Goal: Transaction & Acquisition: Purchase product/service

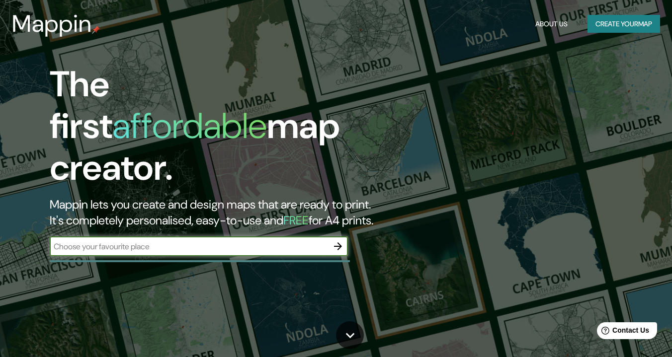
click at [198, 241] on input "text" at bounding box center [189, 246] width 278 height 11
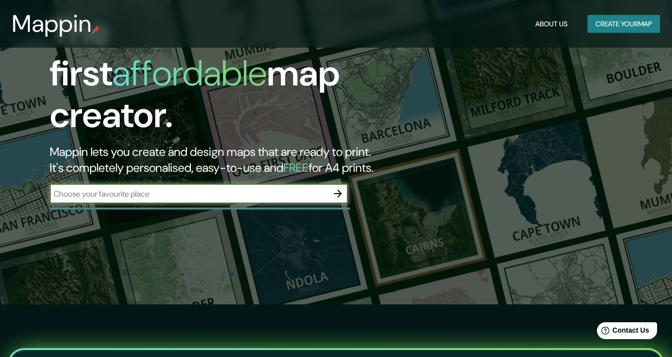
scroll to position [50, 0]
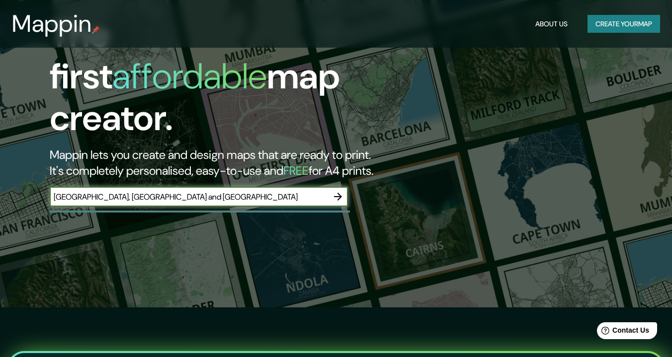
type input "brasil, peru and colombia"
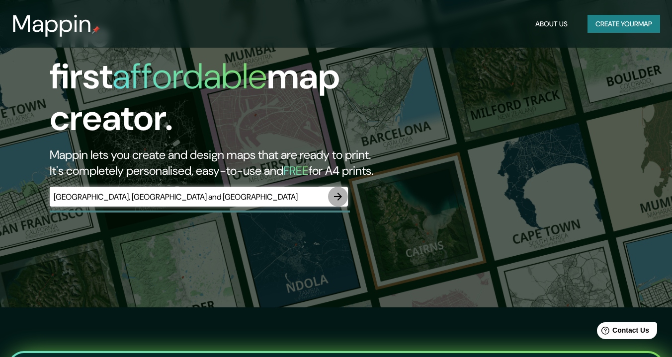
click at [339, 191] on icon "button" at bounding box center [338, 197] width 12 height 12
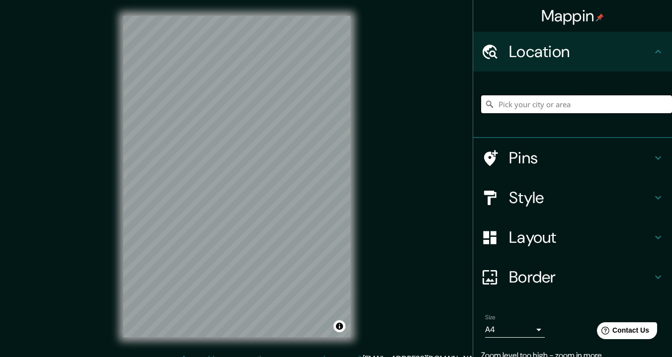
click at [530, 107] on input "Pick your city or area" at bounding box center [576, 104] width 191 height 18
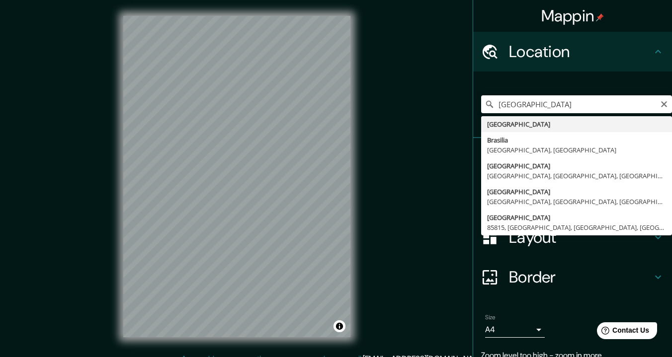
type input "[GEOGRAPHIC_DATA]"
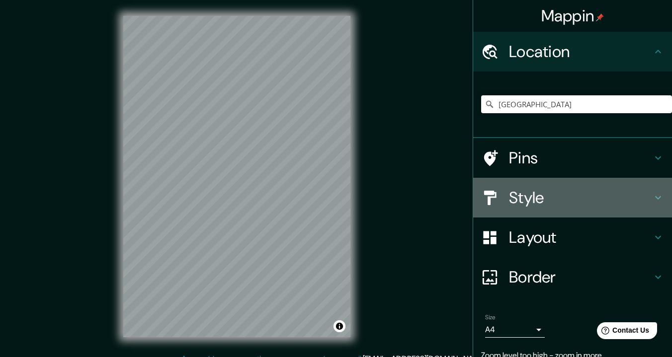
click at [540, 194] on h4 "Style" at bounding box center [580, 198] width 143 height 20
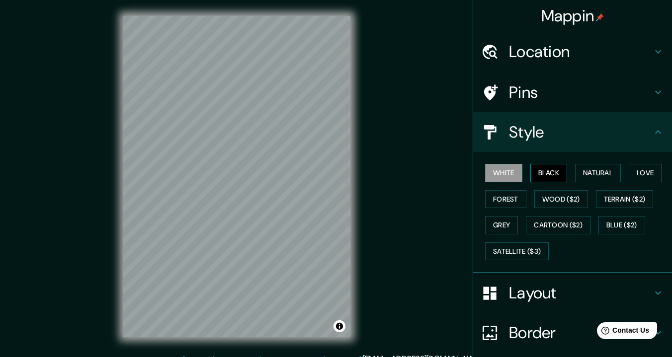
click at [547, 172] on button "Black" at bounding box center [548, 173] width 37 height 18
click at [575, 171] on button "Natural" at bounding box center [598, 173] width 46 height 18
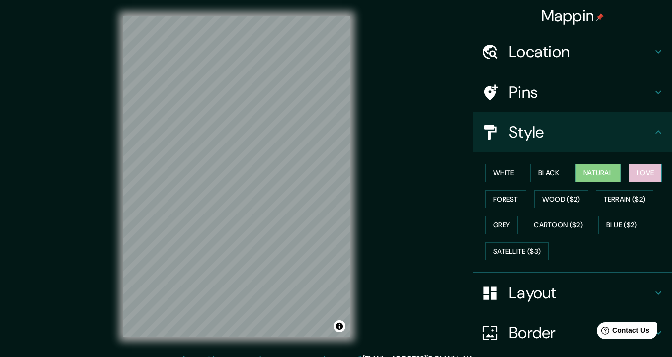
click at [634, 167] on button "Love" at bounding box center [644, 173] width 33 height 18
click at [545, 174] on button "Black" at bounding box center [548, 173] width 37 height 18
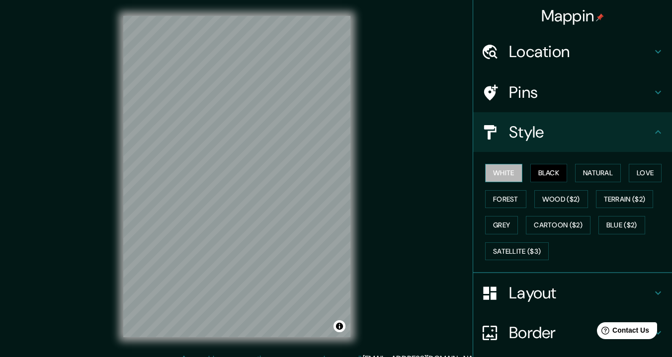
click at [505, 172] on button "White" at bounding box center [503, 173] width 37 height 18
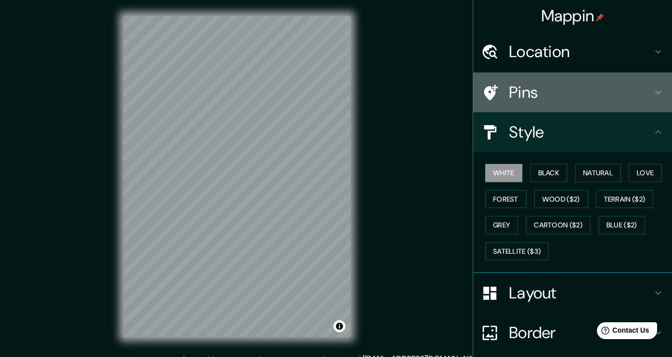
click at [534, 89] on h4 "Pins" at bounding box center [580, 92] width 143 height 20
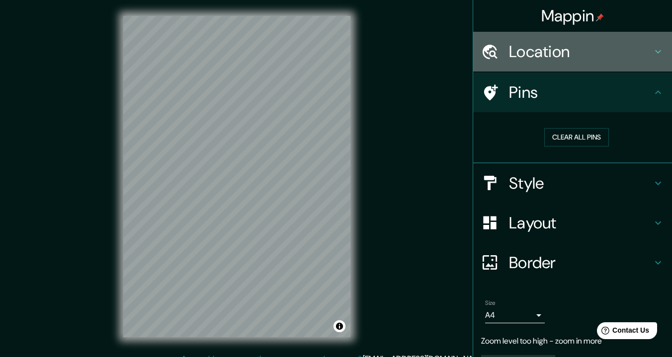
click at [521, 55] on h4 "Location" at bounding box center [580, 52] width 143 height 20
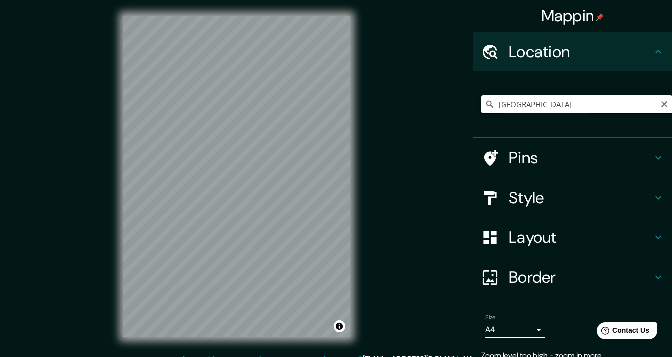
click at [530, 110] on input "[GEOGRAPHIC_DATA]" at bounding box center [576, 104] width 191 height 18
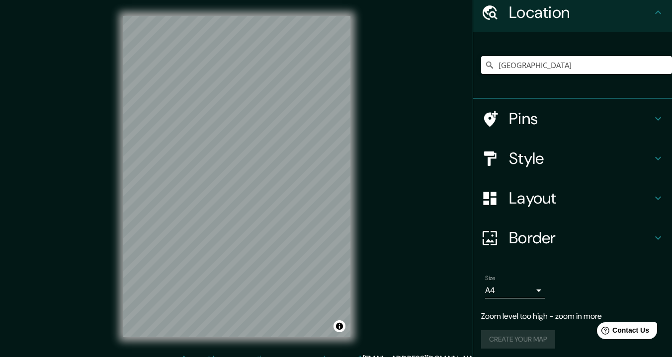
scroll to position [42, 0]
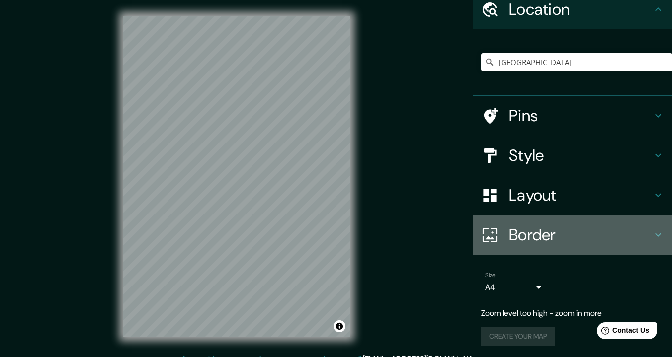
click at [550, 223] on div "Border" at bounding box center [572, 235] width 199 height 40
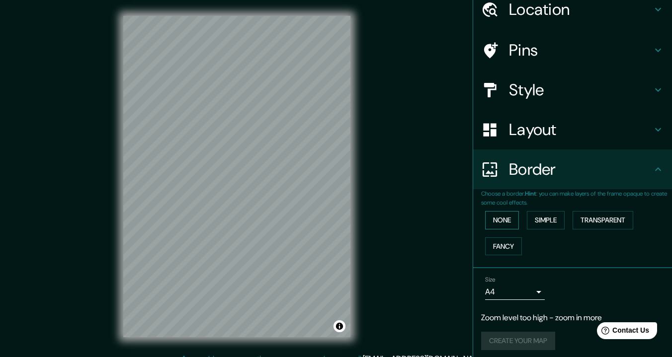
click at [492, 216] on button "None" at bounding box center [502, 220] width 34 height 18
click at [533, 218] on button "Simple" at bounding box center [545, 220] width 38 height 18
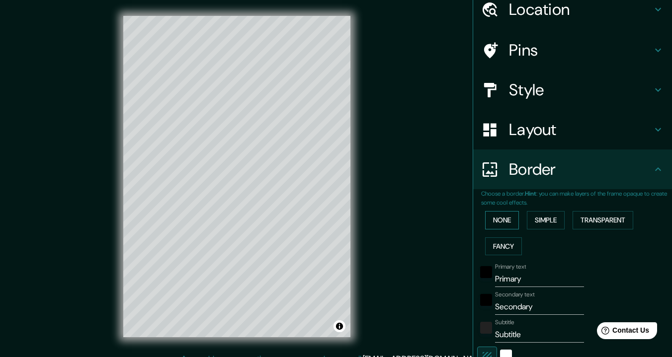
click at [508, 217] on button "None" at bounding box center [502, 220] width 34 height 18
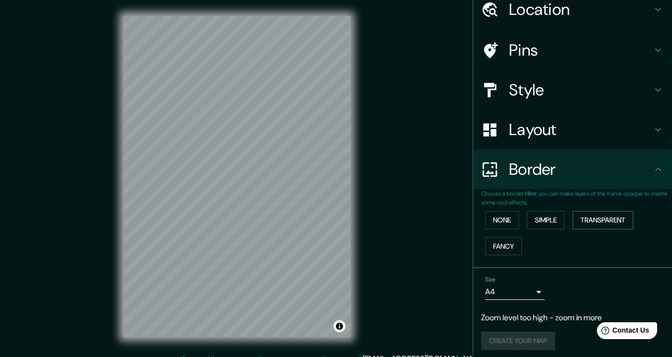
click at [586, 218] on button "Transparent" at bounding box center [602, 220] width 61 height 18
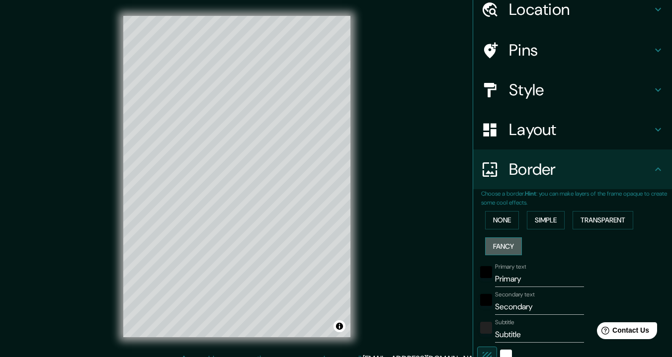
click at [511, 242] on button "Fancy" at bounding box center [503, 246] width 37 height 18
click at [494, 228] on button "None" at bounding box center [502, 220] width 34 height 18
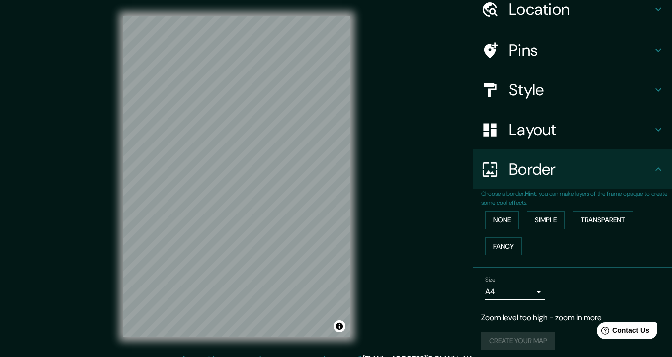
click at [518, 131] on h4 "Layout" at bounding box center [580, 130] width 143 height 20
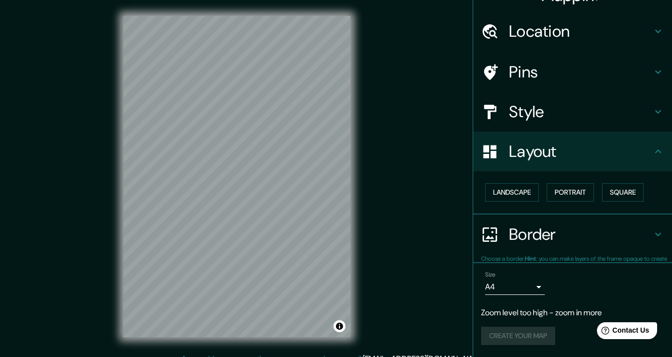
scroll to position [20, 0]
click at [564, 193] on button "Portrait" at bounding box center [569, 193] width 47 height 18
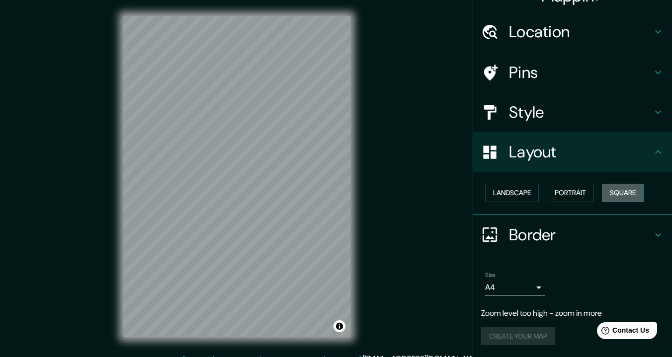
click at [602, 189] on button "Square" at bounding box center [622, 193] width 42 height 18
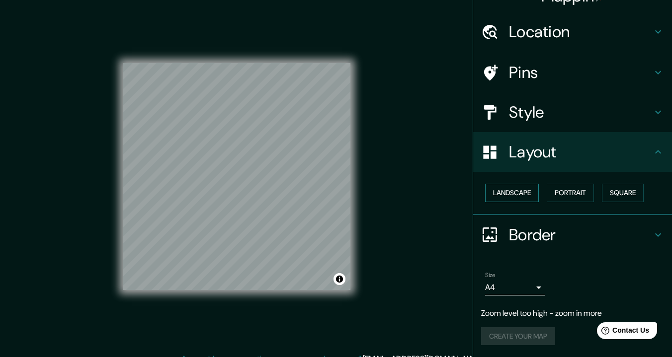
click at [523, 198] on button "Landscape" at bounding box center [512, 193] width 54 height 18
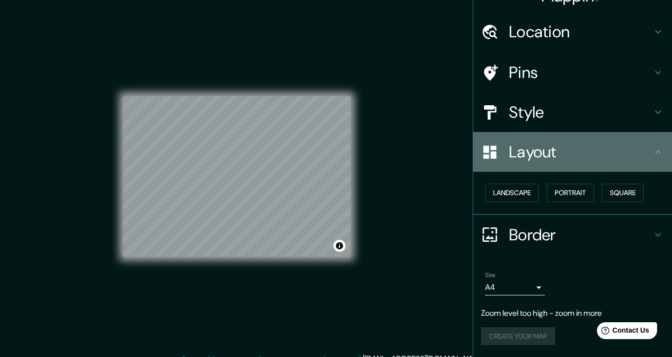
click at [561, 157] on h4 "Layout" at bounding box center [580, 152] width 143 height 20
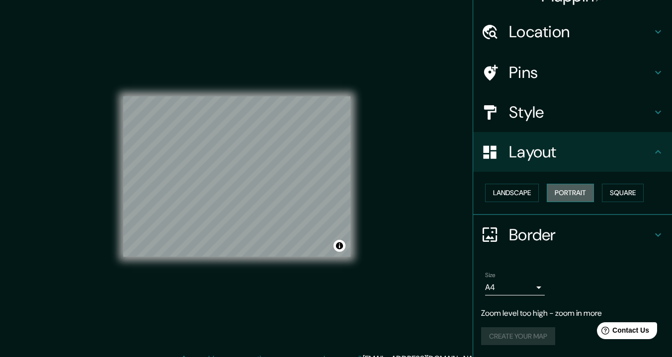
click at [568, 186] on button "Portrait" at bounding box center [569, 193] width 47 height 18
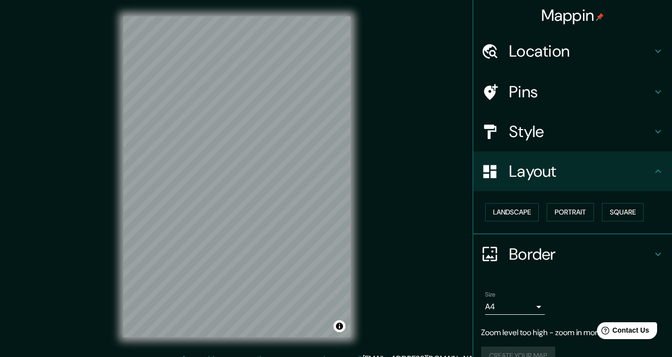
scroll to position [0, 0]
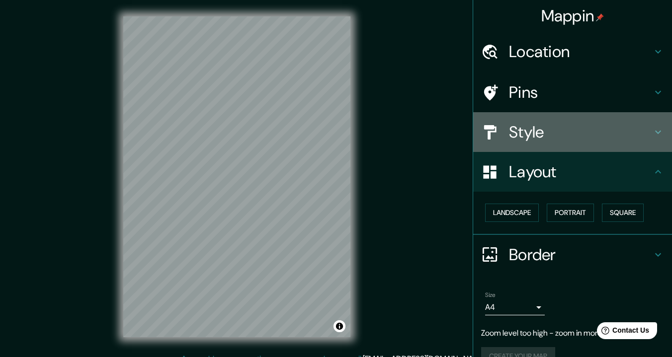
click at [561, 141] on h4 "Style" at bounding box center [580, 132] width 143 height 20
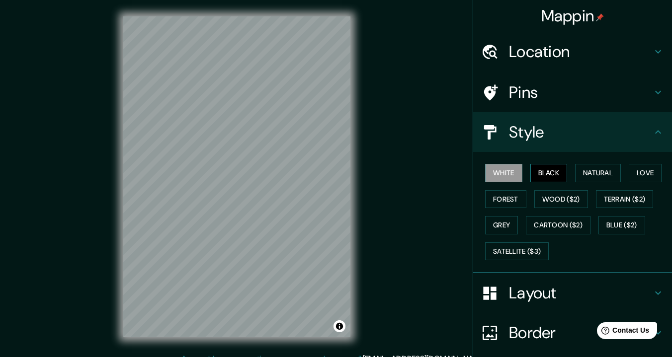
click at [552, 169] on button "Black" at bounding box center [548, 173] width 37 height 18
click at [496, 173] on button "White" at bounding box center [503, 173] width 37 height 18
click at [556, 99] on h4 "Pins" at bounding box center [580, 92] width 143 height 20
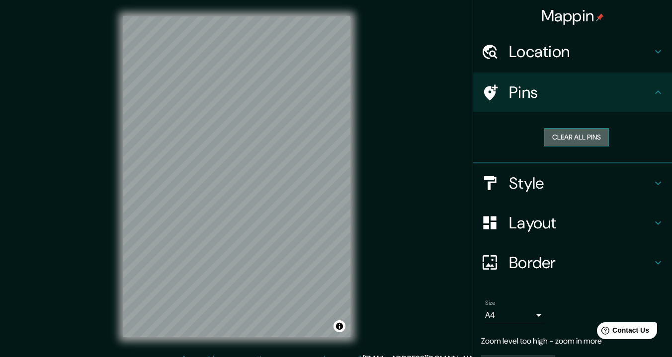
click at [569, 133] on button "Clear all pins" at bounding box center [576, 137] width 65 height 18
click at [556, 134] on button "Clear all pins" at bounding box center [576, 137] width 65 height 18
click at [533, 57] on h4 "Location" at bounding box center [580, 52] width 143 height 20
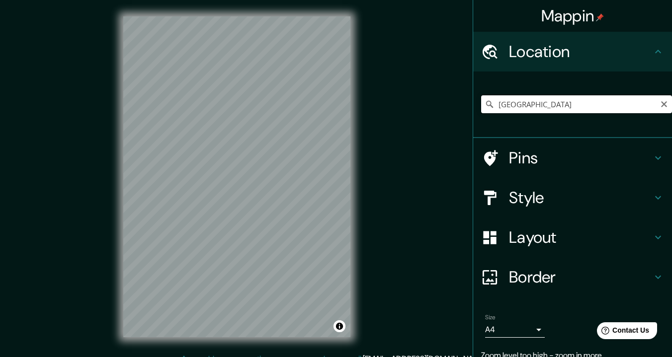
click at [552, 103] on input "[GEOGRAPHIC_DATA]" at bounding box center [576, 104] width 191 height 18
click at [543, 111] on input "Pick your city or area" at bounding box center [576, 104] width 191 height 18
drag, startPoint x: 607, startPoint y: 105, endPoint x: 485, endPoint y: 102, distance: 122.2
click at [485, 102] on div "[GEOGRAPHIC_DATA], [GEOGRAPHIC_DATA], [GEOGRAPHIC_DATA], [GEOGRAPHIC_DATA]" at bounding box center [576, 104] width 191 height 18
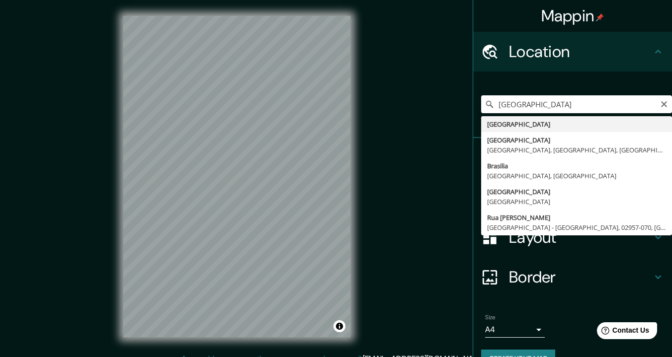
type input "[GEOGRAPHIC_DATA]"
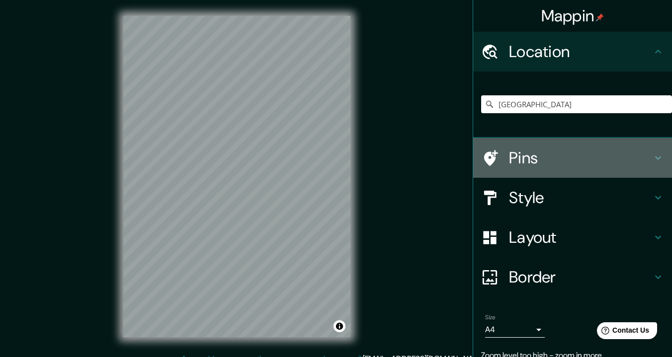
click at [523, 159] on h4 "Pins" at bounding box center [580, 158] width 143 height 20
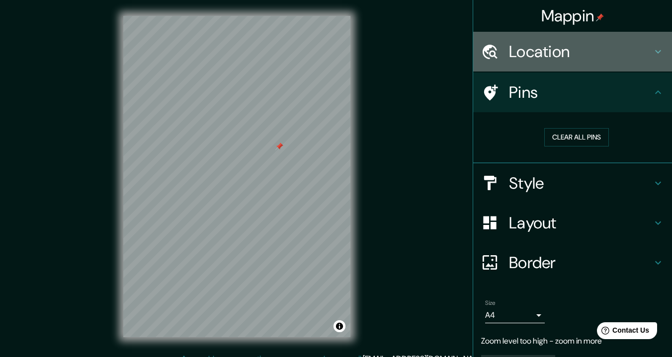
click at [585, 60] on h4 "Location" at bounding box center [580, 52] width 143 height 20
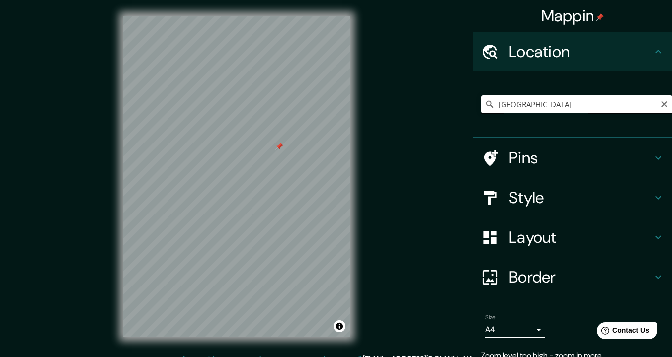
drag, startPoint x: 531, startPoint y: 110, endPoint x: 471, endPoint y: 111, distance: 59.6
click at [473, 111] on div "[GEOGRAPHIC_DATA]" at bounding box center [572, 105] width 199 height 67
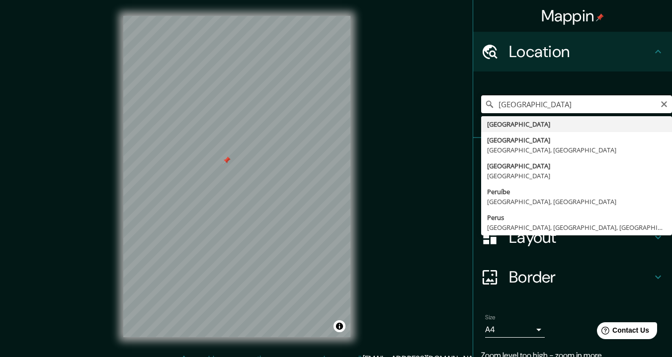
click at [538, 102] on input "[GEOGRAPHIC_DATA]" at bounding box center [576, 104] width 191 height 18
type input "P"
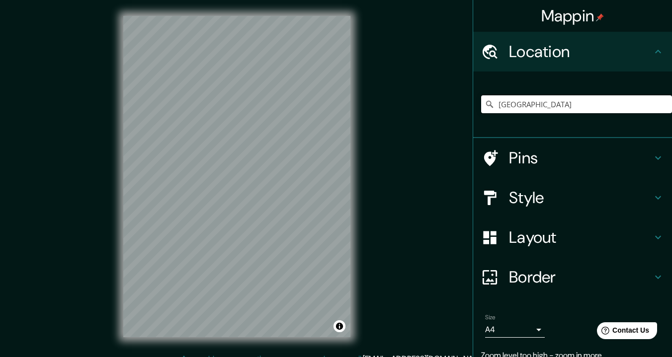
type input "[GEOGRAPHIC_DATA]"
